Goal: Find specific page/section: Find specific page/section

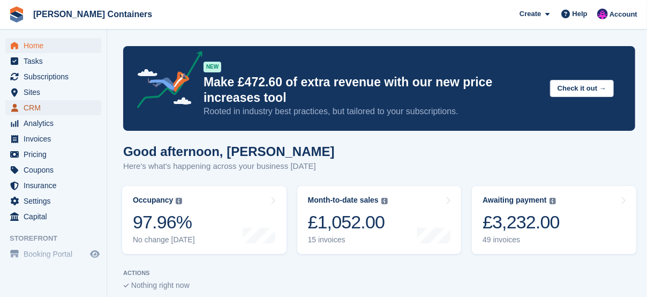
click at [43, 108] on span "CRM" at bounding box center [56, 107] width 64 height 15
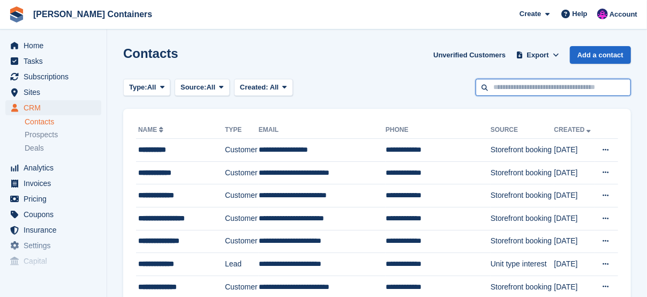
click at [579, 87] on input "text" at bounding box center [553, 88] width 155 height 18
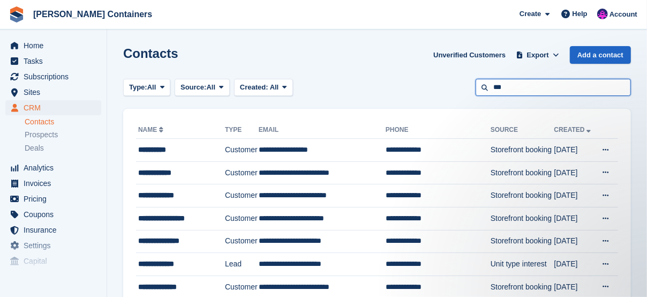
type input "***"
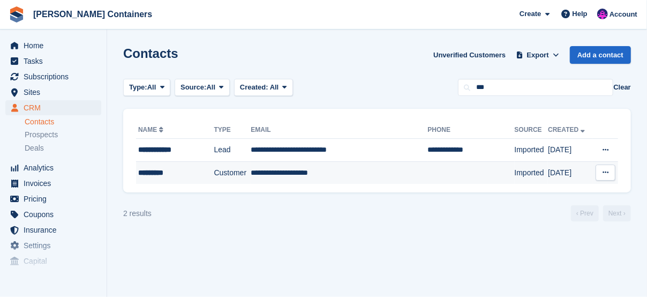
click at [221, 170] on td "Customer" at bounding box center [232, 172] width 37 height 23
